Goal: Information Seeking & Learning: Learn about a topic

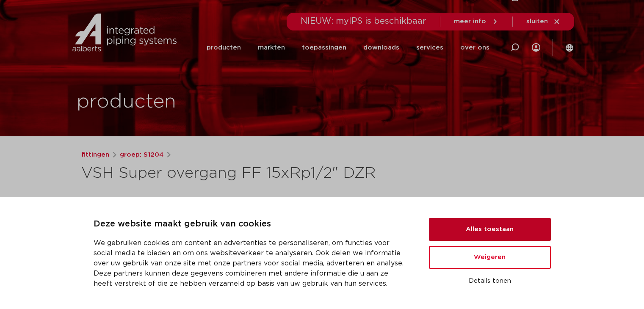
scroll to position [70, 0]
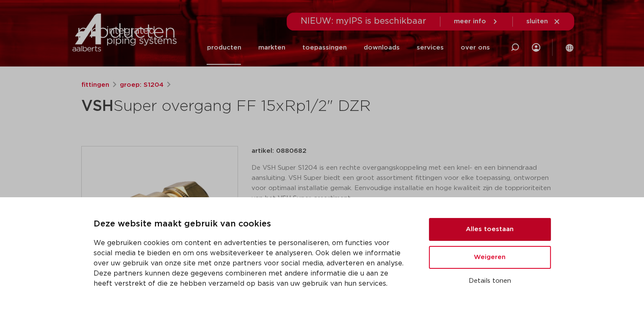
click at [476, 230] on button "Alles toestaan" at bounding box center [490, 229] width 122 height 23
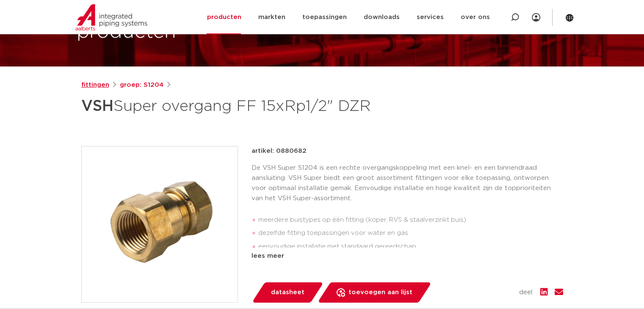
click at [91, 87] on link "fittingen" at bounding box center [95, 85] width 28 height 10
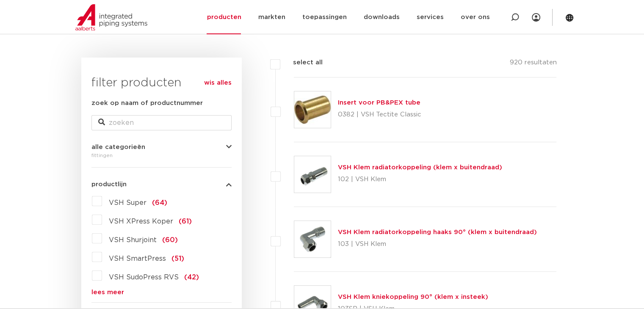
scroll to position [127, 0]
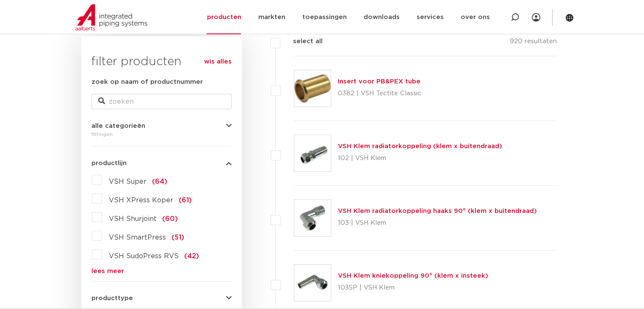
click at [102, 182] on label "VSH Super (64)" at bounding box center [134, 180] width 65 height 14
click at [0, 0] on input "VSH Super (64)" at bounding box center [0, 0] width 0 height 0
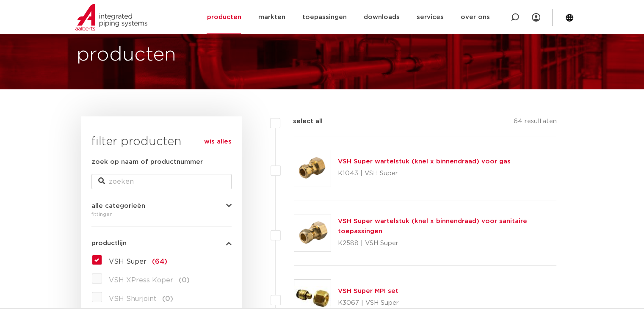
scroll to position [42, 0]
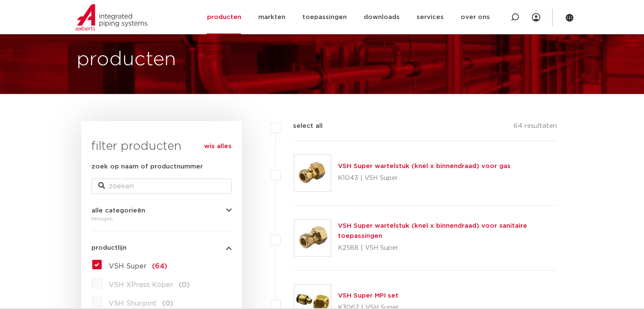
click at [401, 226] on link "VSH Super wartelstuk (knel x binnendraad) voor sanitaire toepassingen" at bounding box center [432, 231] width 189 height 17
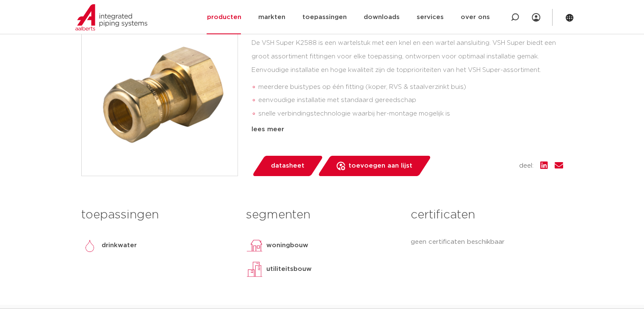
scroll to position [85, 0]
